Goal: Task Accomplishment & Management: Manage account settings

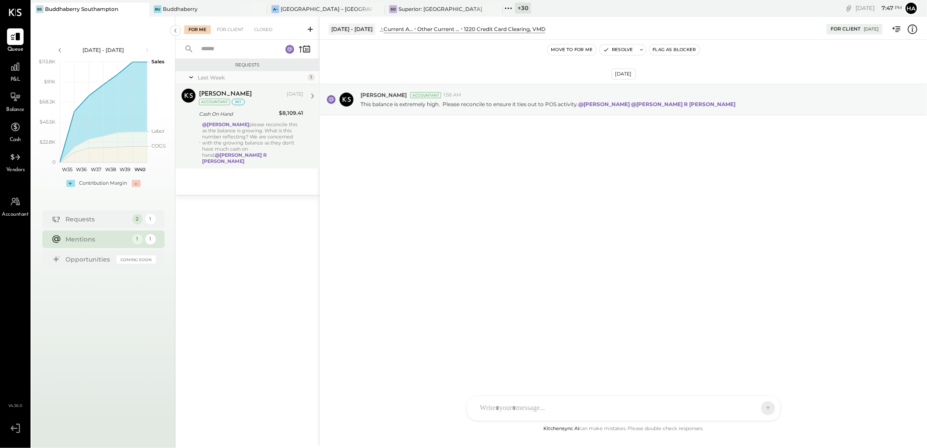
click at [285, 130] on div "@Harsh Talajiya please reconcile this as the balance is growing. What is this n…" at bounding box center [252, 142] width 101 height 43
